Goal: Check status: Check status

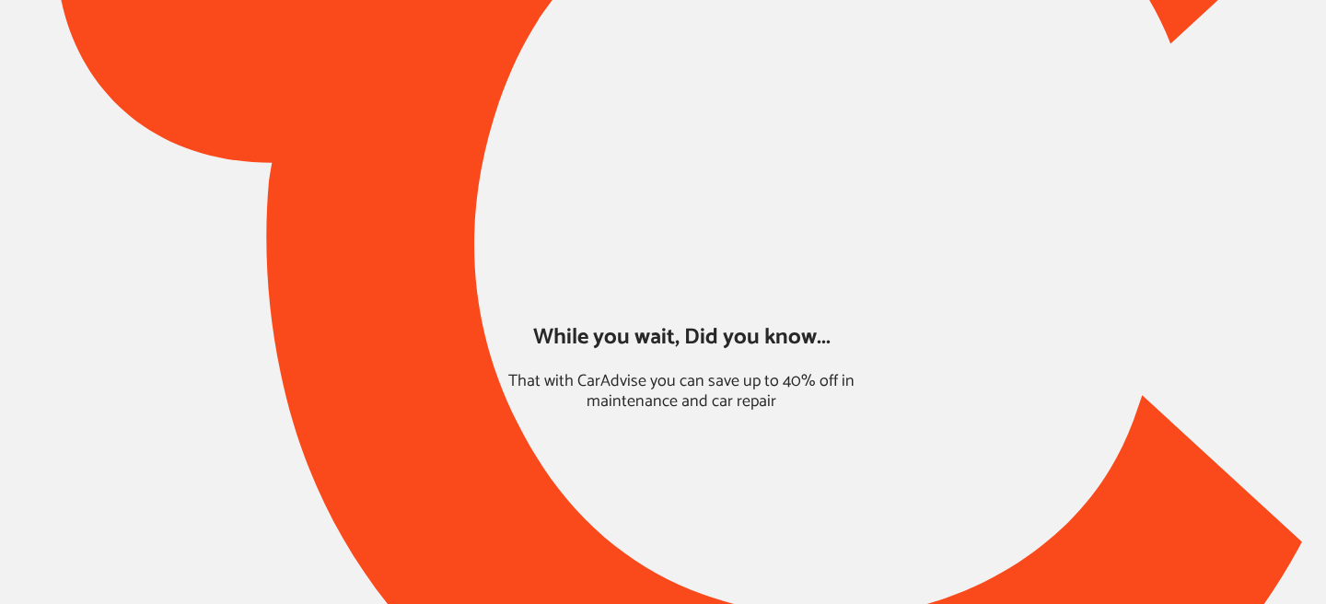
type input "*****"
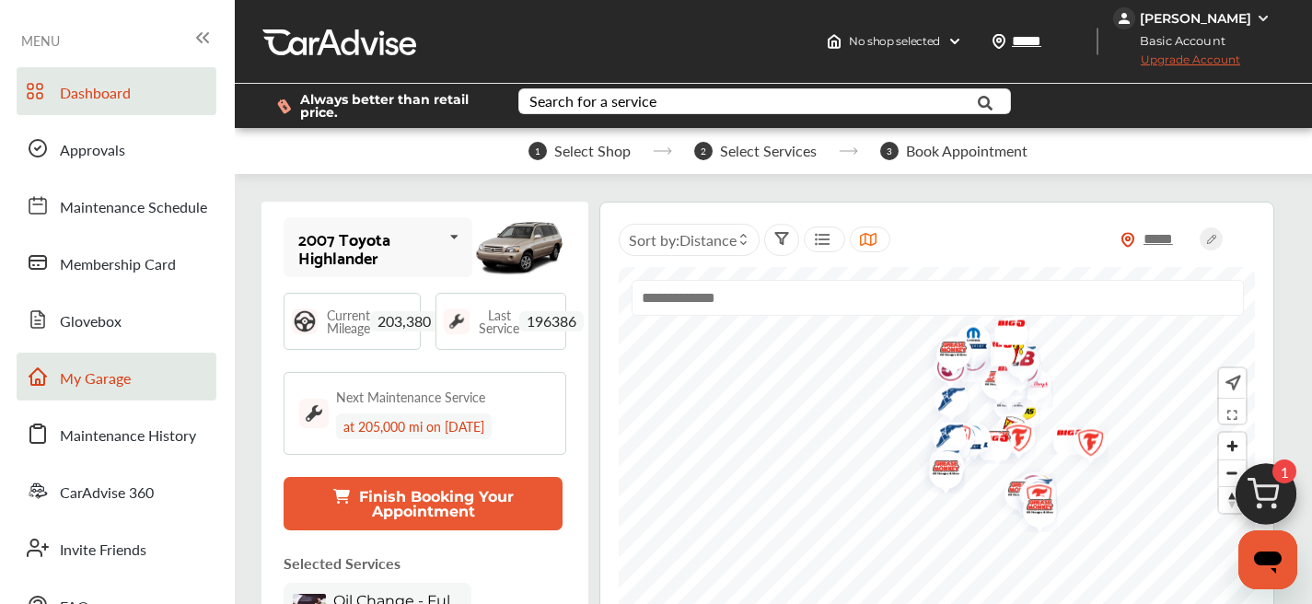
click at [145, 397] on link "My Garage" at bounding box center [117, 377] width 200 height 48
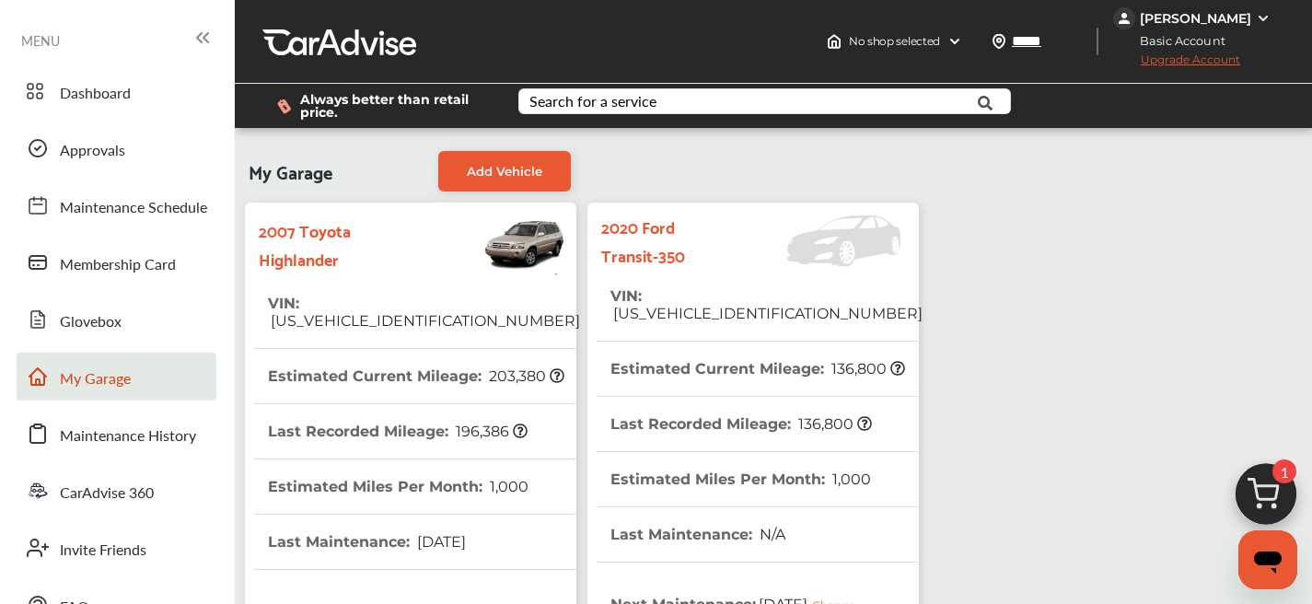
click at [684, 283] on th "VIN : [US_VEHICLE_IDENTIFICATION_NUMBER]" at bounding box center [766, 305] width 312 height 72
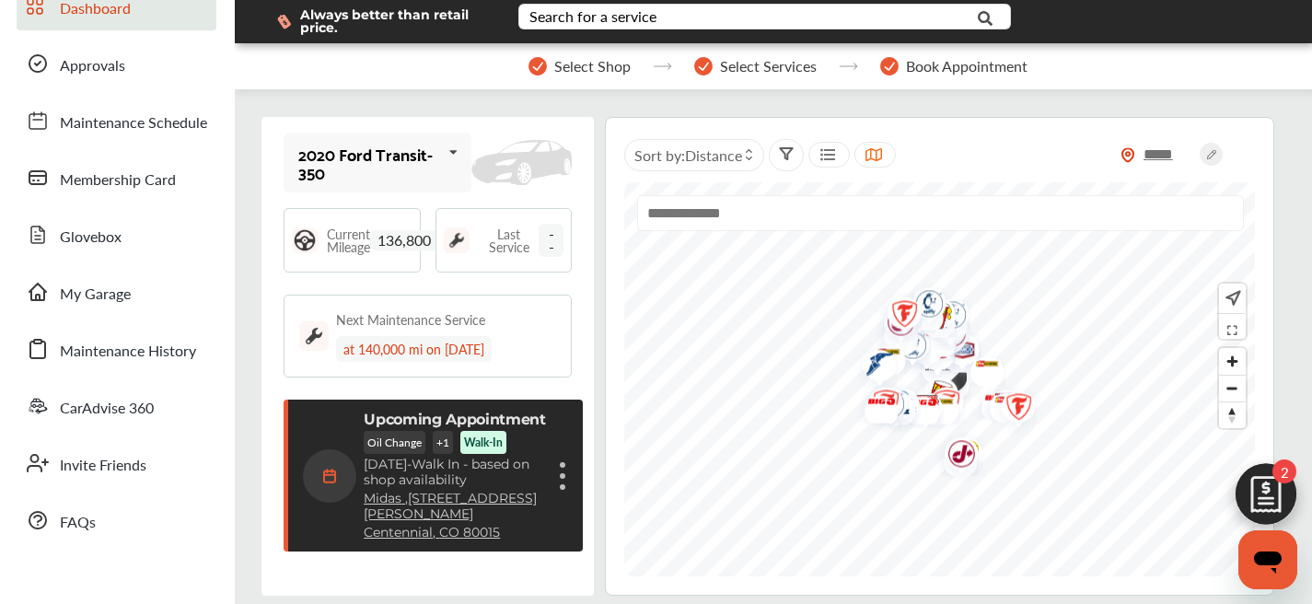
click at [432, 483] on p "[DATE] - Walk In - based on shop availability" at bounding box center [455, 472] width 182 height 31
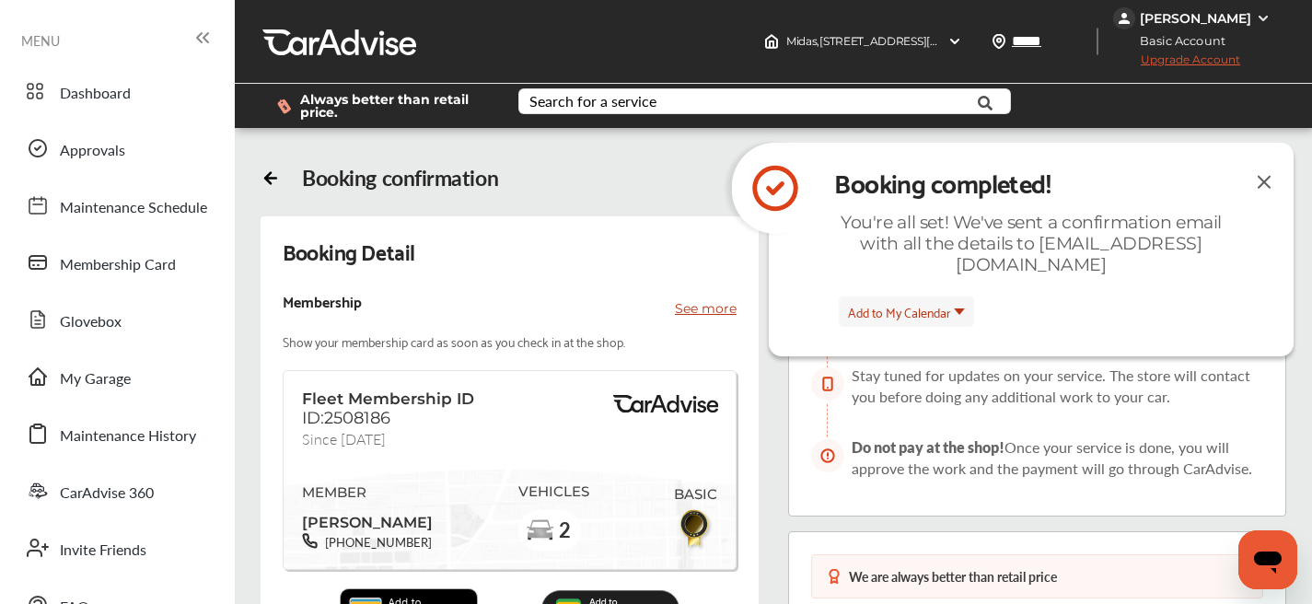
click at [1264, 186] on img at bounding box center [1264, 181] width 22 height 23
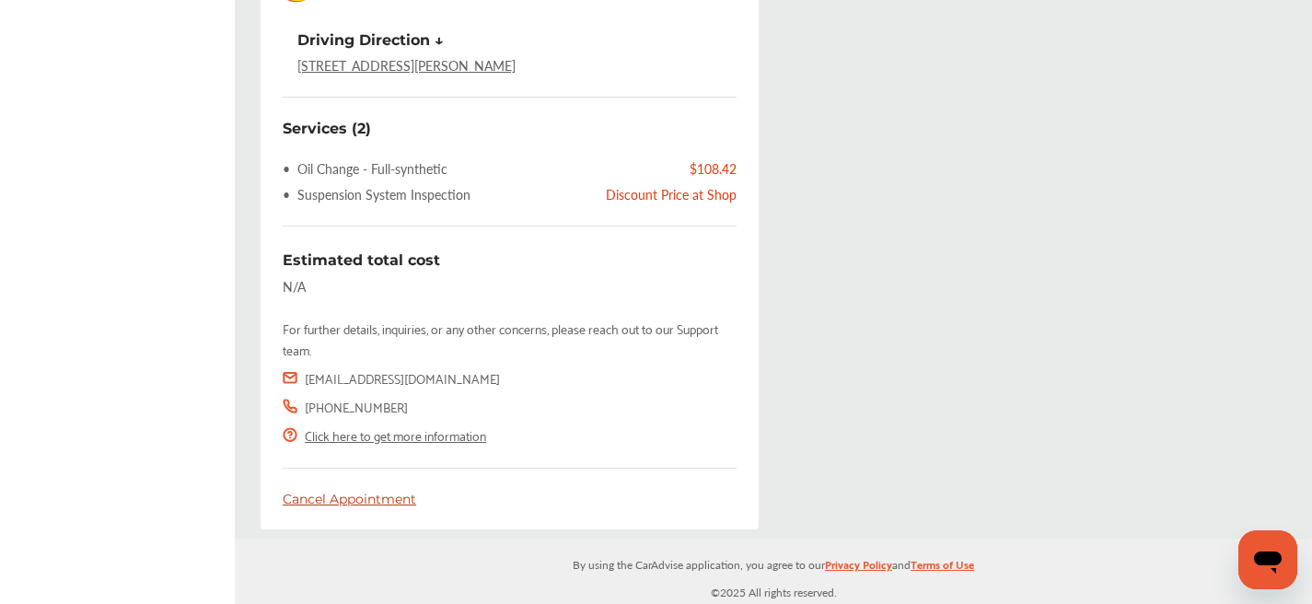
scroll to position [805, 0]
